Goal: Task Accomplishment & Management: Manage account settings

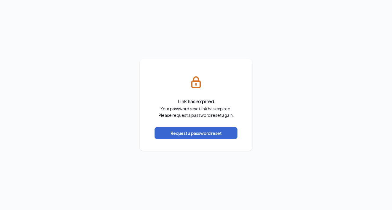
click at [191, 131] on button "Request a password reset" at bounding box center [195, 133] width 83 height 12
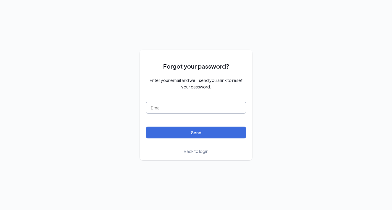
click at [190, 109] on input "text" at bounding box center [195, 108] width 101 height 12
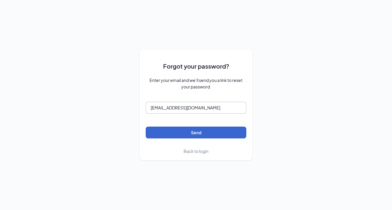
type input "[EMAIL_ADDRESS][DOMAIN_NAME]"
click at [187, 132] on button "Send" at bounding box center [195, 133] width 101 height 12
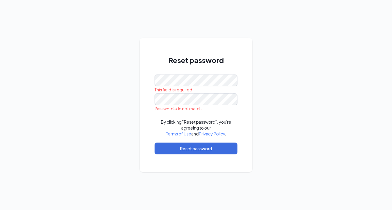
click at [257, 40] on div "Reset password This field is required Passwords do not match By clicking "Reset…" at bounding box center [196, 105] width 392 height 210
click at [211, 18] on div "Reset password This field is required Passwords do not match By clicking "Reset…" at bounding box center [196, 105] width 392 height 210
click at [231, 107] on div "Passwords do not match" at bounding box center [195, 108] width 83 height 7
click at [137, 83] on div "Reset password This field is required Passwords do not match By clicking "Reset…" at bounding box center [196, 105] width 392 height 210
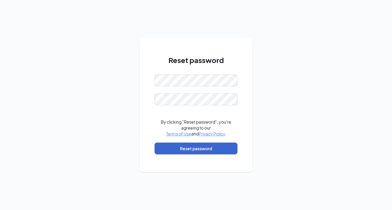
click at [202, 148] on button "Reset password" at bounding box center [195, 149] width 83 height 12
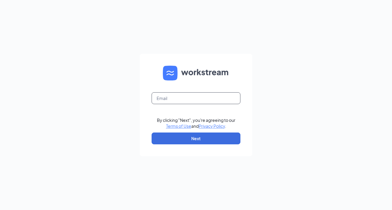
click at [203, 95] on input "text" at bounding box center [195, 98] width 89 height 12
type input "[EMAIL_ADDRESS][DOMAIN_NAME]"
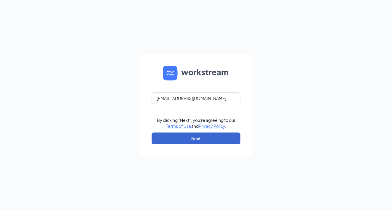
click at [188, 140] on button "Next" at bounding box center [195, 138] width 89 height 12
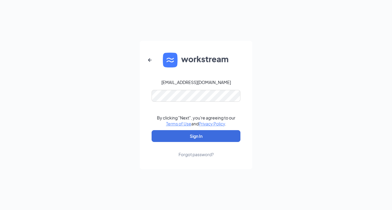
click at [196, 136] on button "Sign In" at bounding box center [195, 136] width 89 height 12
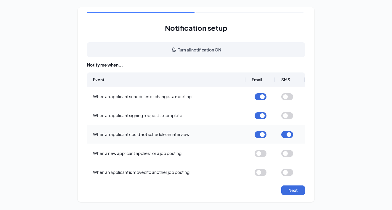
click at [290, 133] on button "button" at bounding box center [287, 134] width 12 height 7
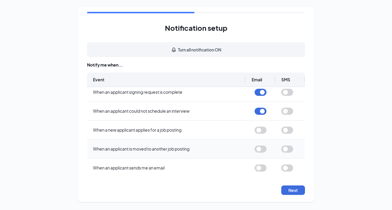
scroll to position [27, 0]
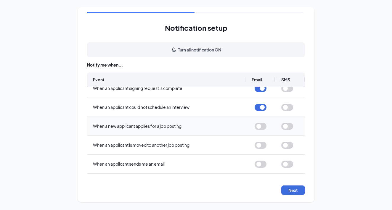
click at [259, 125] on button "button" at bounding box center [260, 126] width 12 height 7
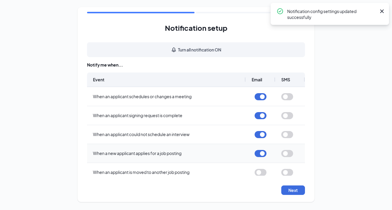
scroll to position [0, 0]
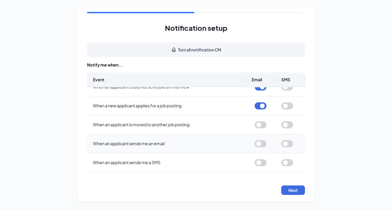
click at [258, 144] on button "button" at bounding box center [260, 143] width 12 height 7
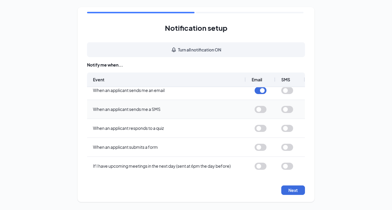
click at [258, 110] on button "button" at bounding box center [260, 109] width 12 height 7
click at [260, 166] on button "button" at bounding box center [260, 166] width 12 height 7
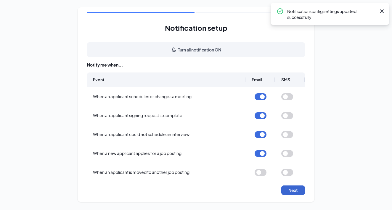
click at [292, 191] on button "Next" at bounding box center [293, 189] width 24 height 9
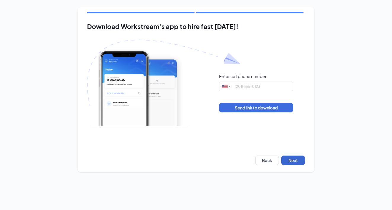
click at [284, 163] on button "Next" at bounding box center [293, 160] width 24 height 9
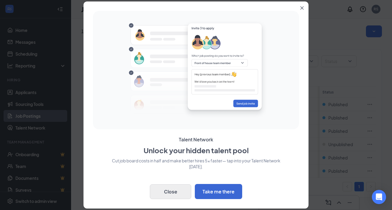
click at [171, 192] on button "Close" at bounding box center [170, 191] width 41 height 15
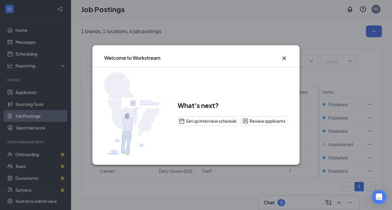
click at [285, 59] on icon "Cross" at bounding box center [283, 58] width 7 height 7
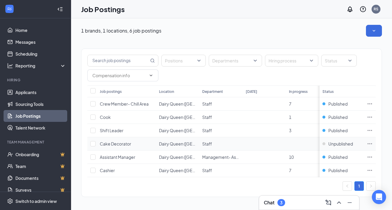
scroll to position [1, 0]
click at [279, 201] on div "3" at bounding box center [281, 202] width 8 height 7
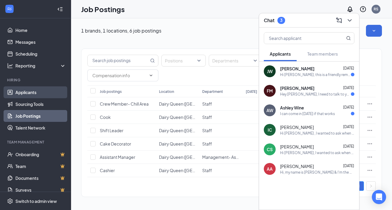
click at [33, 93] on link "Applicants" at bounding box center [40, 92] width 51 height 12
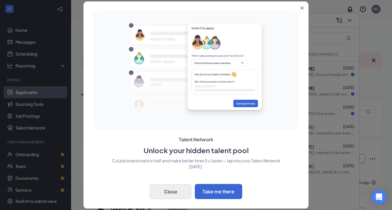
click at [166, 190] on button "Close" at bounding box center [170, 191] width 41 height 15
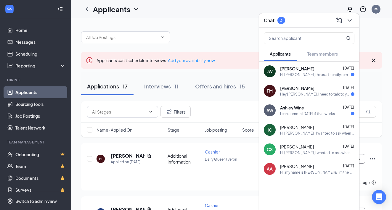
click at [370, 38] on div at bounding box center [231, 34] width 300 height 18
click at [350, 22] on icon "ChevronDown" at bounding box center [349, 20] width 7 height 7
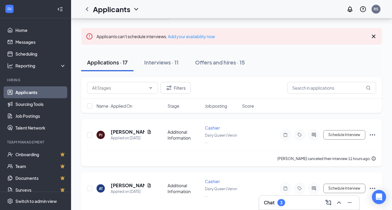
scroll to position [25, 0]
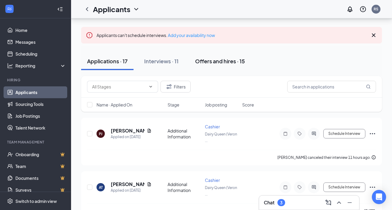
click at [210, 58] on div "Offers and hires · 15" at bounding box center [220, 60] width 50 height 7
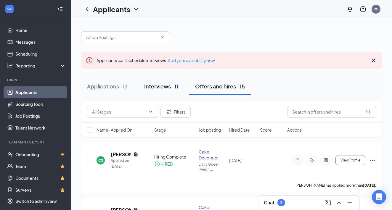
click at [169, 90] on button "Interviews · 11" at bounding box center [161, 86] width 46 height 18
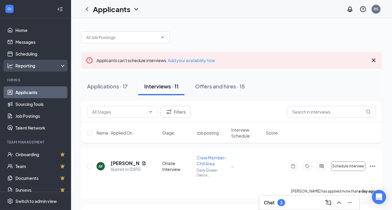
click at [54, 66] on div "Reporting" at bounding box center [40, 66] width 51 height 6
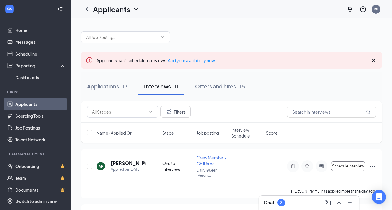
click at [38, 87] on ul "Home Messages Scheduling Reporting Dashboards Hiring Applicants Sourcing Tools …" at bounding box center [35, 127] width 71 height 218
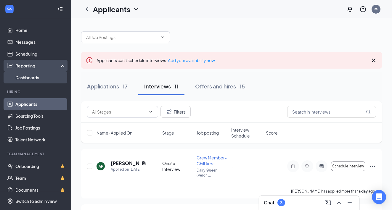
click at [39, 77] on link "Dashboards" at bounding box center [40, 78] width 51 height 12
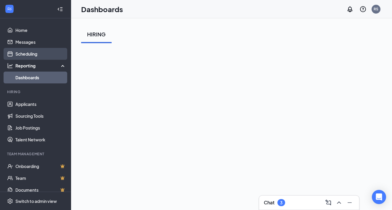
click at [38, 53] on link "Scheduling" at bounding box center [40, 54] width 51 height 12
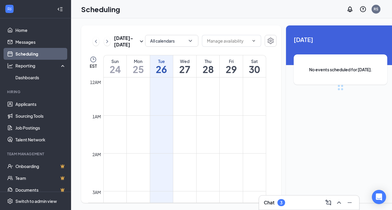
scroll to position [291, 0]
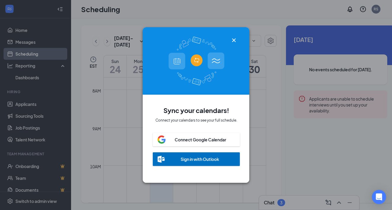
click at [233, 39] on icon "Cross" at bounding box center [233, 40] width 7 height 7
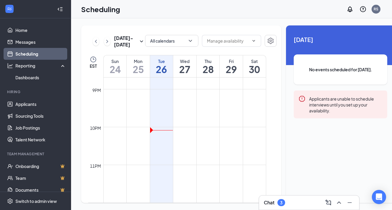
scroll to position [796, 0]
click at [170, 39] on button "All calendars" at bounding box center [171, 41] width 53 height 12
click at [186, 20] on div "[DATE] - [DATE] All calendars EST Sun 24 Mon 25 Tue 26 Wed 27 Thu 28 Fri 29 Sat…" at bounding box center [238, 114] width 334 height 192
click at [38, 43] on link "Messages" at bounding box center [40, 42] width 51 height 12
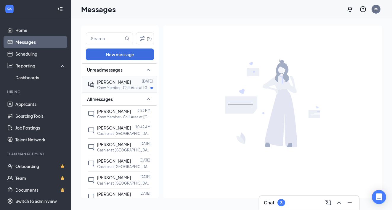
click at [115, 86] on p "Crew Member- Chill Area at [GEOGRAPHIC_DATA] ([GEOGRAPHIC_DATA], [GEOGRAPHIC_DA…" at bounding box center [123, 87] width 53 height 5
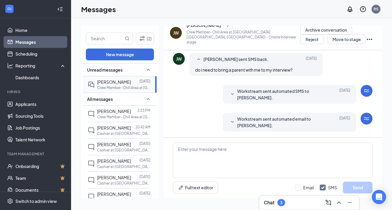
scroll to position [203, 0]
click at [46, 32] on link "Home" at bounding box center [40, 30] width 51 height 12
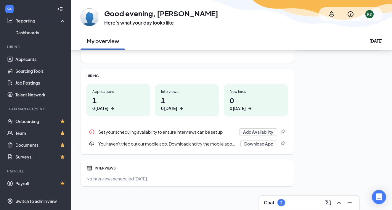
scroll to position [62, 0]
click at [43, 121] on link "Onboarding" at bounding box center [40, 121] width 51 height 12
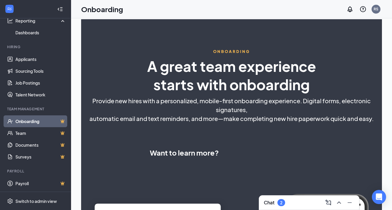
scroll to position [10, 0]
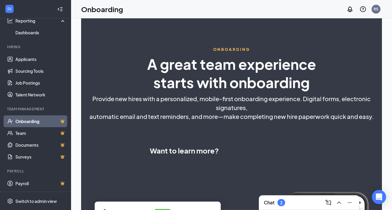
select select "US"
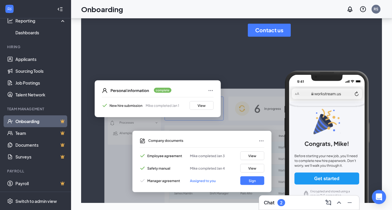
scroll to position [196, 0]
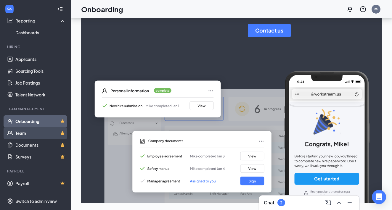
click at [45, 133] on link "Team" at bounding box center [40, 133] width 51 height 12
